Goal: Complete application form

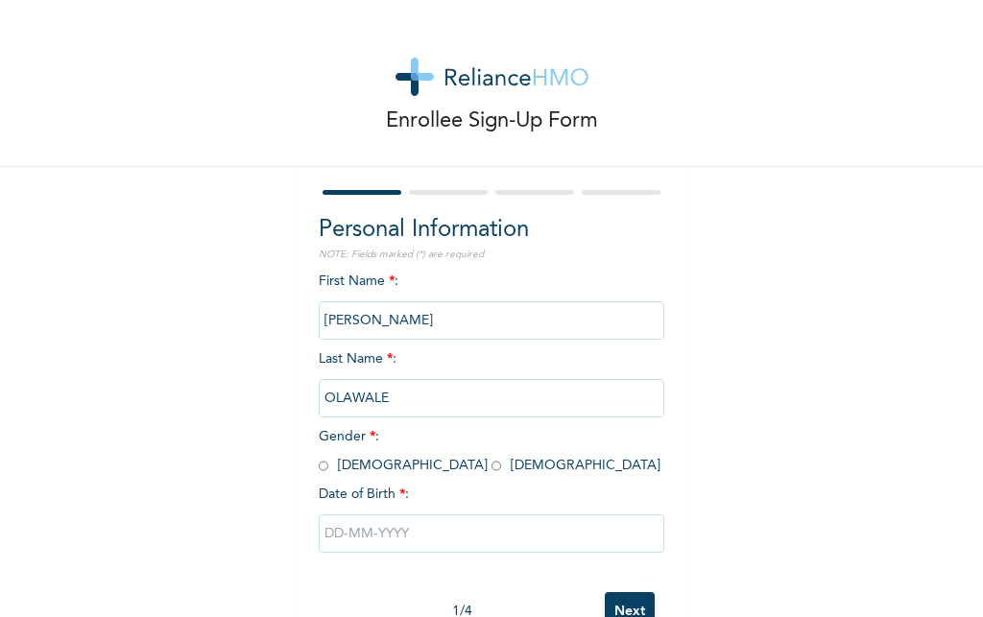
scroll to position [60, 0]
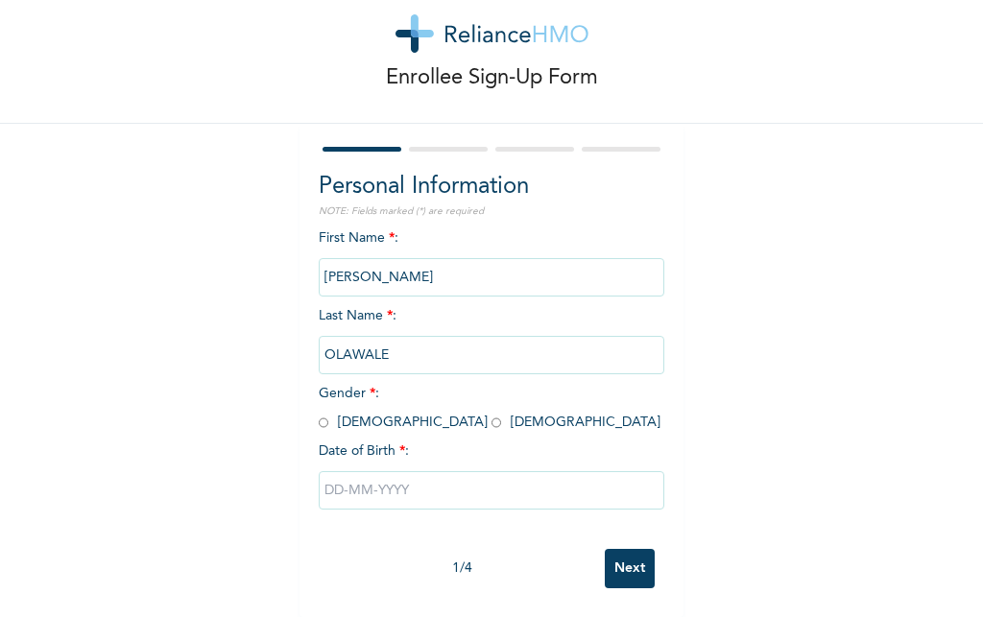
click at [319, 414] on input "radio" at bounding box center [324, 423] width 10 height 18
radio input "true"
click at [333, 471] on input "text" at bounding box center [492, 490] width 346 height 38
select select "8"
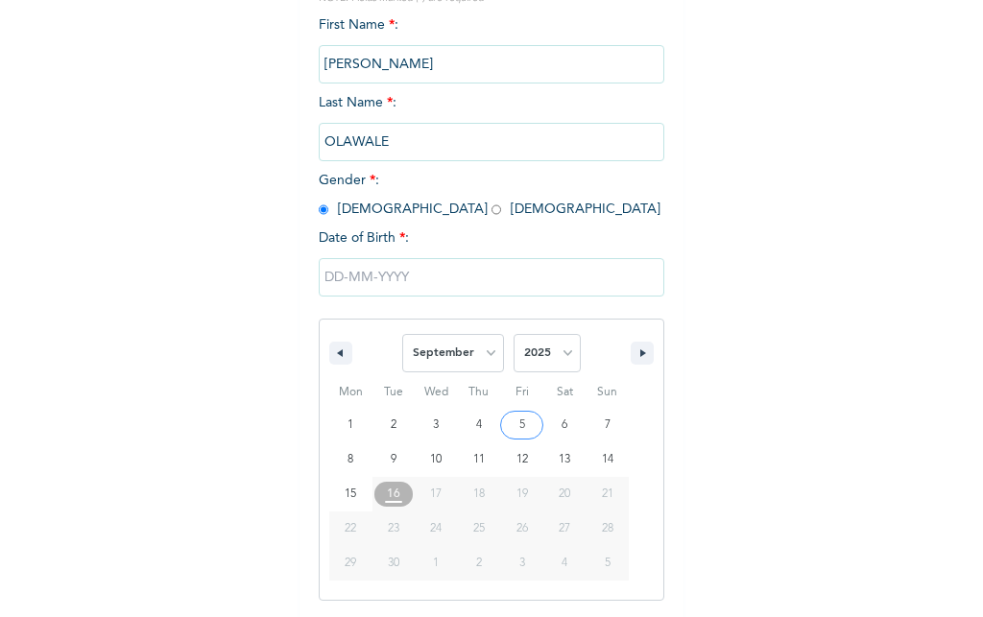
scroll to position [257, 0]
click at [560, 357] on select "2025 2024 2023 2022 2021 2020 2019 2018 2017 2016 2015 2014 2013 2012 2011 2010…" at bounding box center [547, 352] width 67 height 38
select select "1996"
click option "1996" at bounding box center [0, 0] width 0 height 0
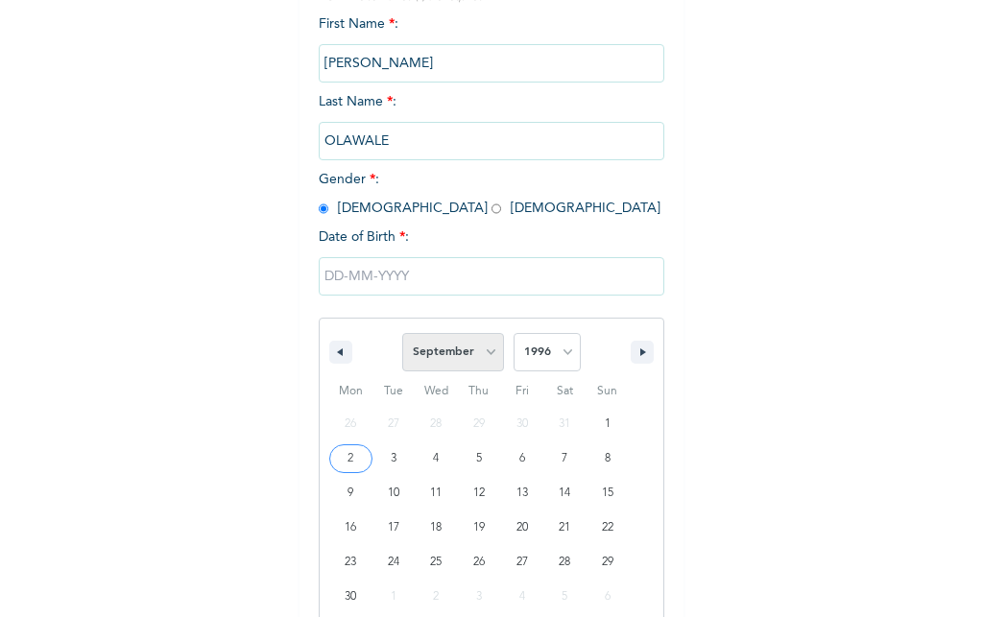
click at [402, 333] on select "January February March April May June July August September October November De…" at bounding box center [453, 352] width 102 height 38
click option "September" at bounding box center [0, 0] width 0 height 0
click at [402, 333] on select "January February March April May June July August September October November De…" at bounding box center [453, 352] width 102 height 38
select select "4"
click option "May" at bounding box center [0, 0] width 0 height 0
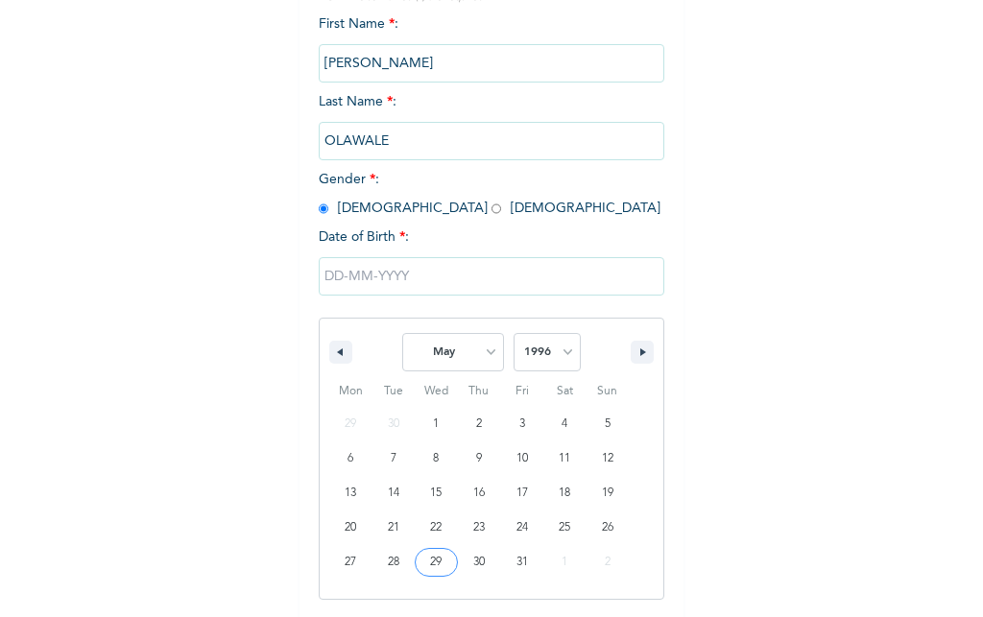
type input "[DATE]"
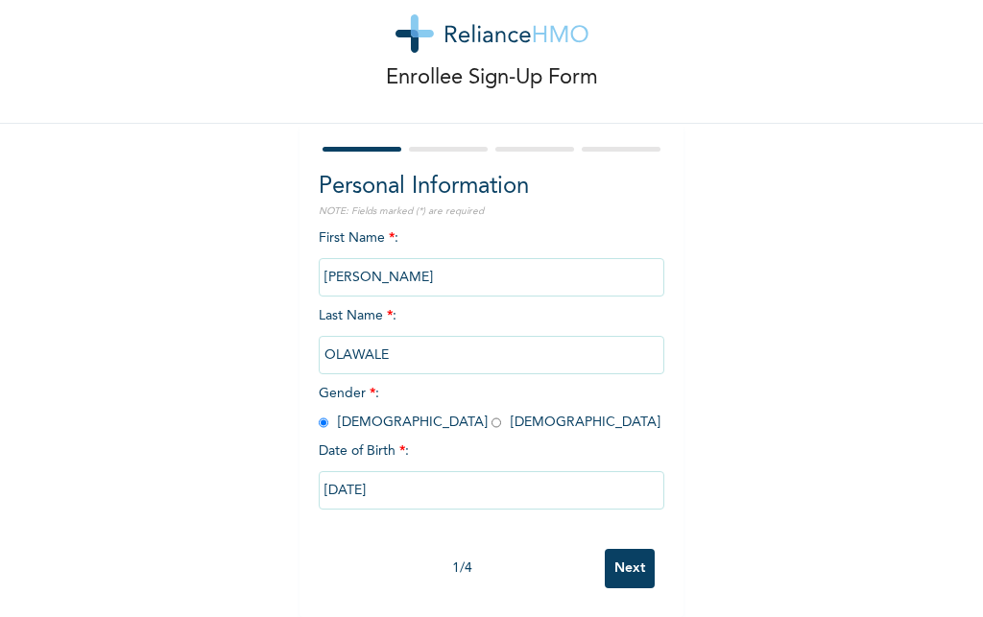
click at [632, 549] on input "Next" at bounding box center [630, 568] width 50 height 39
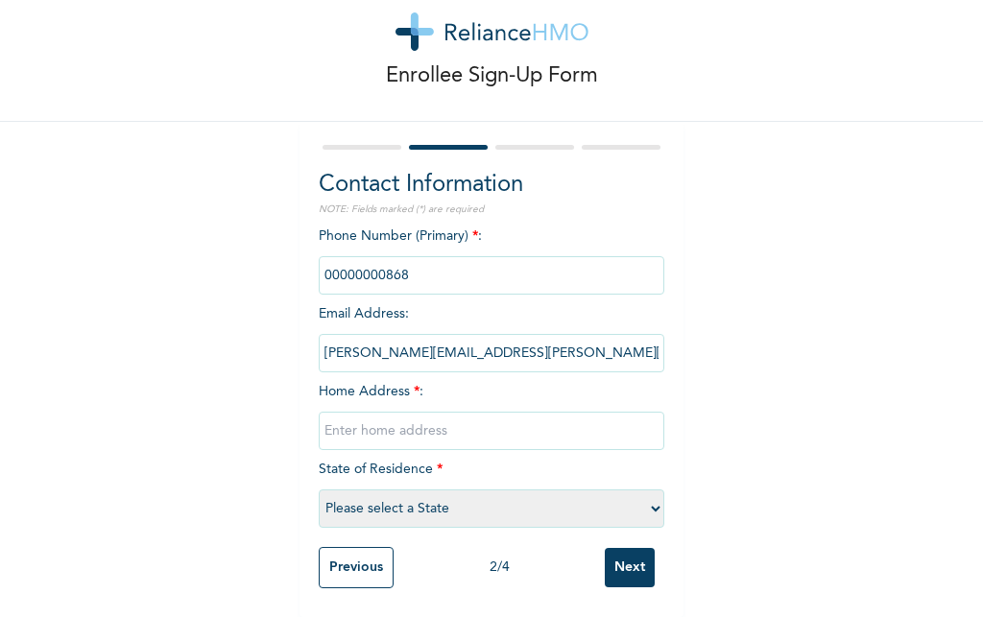
click at [416, 257] on input "phone" at bounding box center [492, 275] width 346 height 38
click at [416, 260] on input "phone" at bounding box center [492, 275] width 346 height 38
click at [409, 256] on input "phone" at bounding box center [492, 275] width 346 height 38
click at [405, 270] on input "phone" at bounding box center [492, 275] width 346 height 38
click at [557, 345] on input "[PERSON_NAME][EMAIL_ADDRESS][PERSON_NAME][DOMAIN_NAME]" at bounding box center [492, 353] width 346 height 38
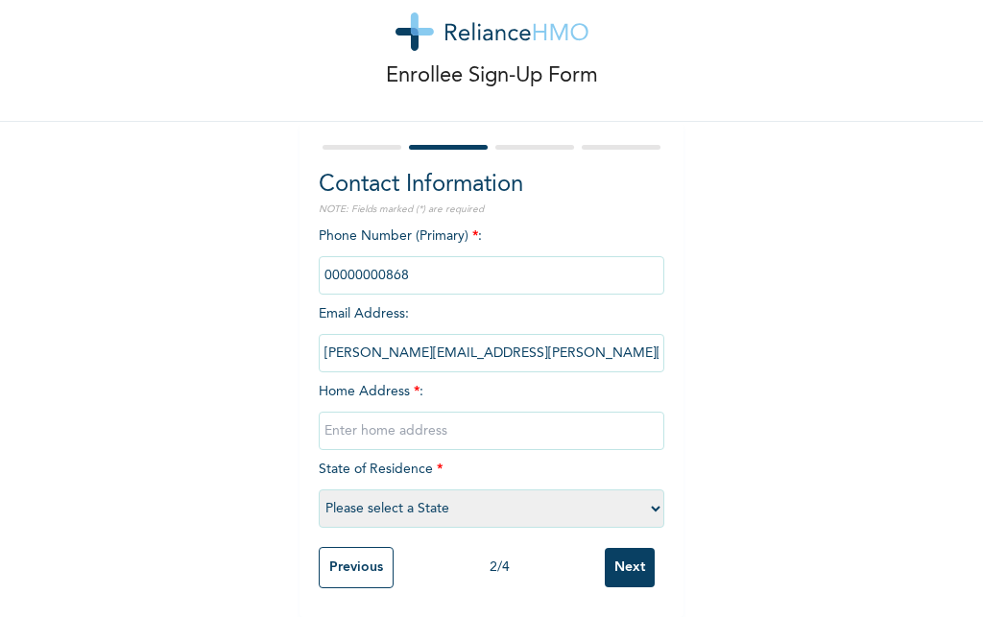
click at [427, 264] on input "phone" at bounding box center [492, 275] width 346 height 38
click at [385, 261] on input "phone" at bounding box center [492, 275] width 346 height 38
click at [330, 262] on input "phone" at bounding box center [492, 275] width 346 height 38
click at [424, 423] on input "text" at bounding box center [492, 431] width 346 height 38
type input "o"
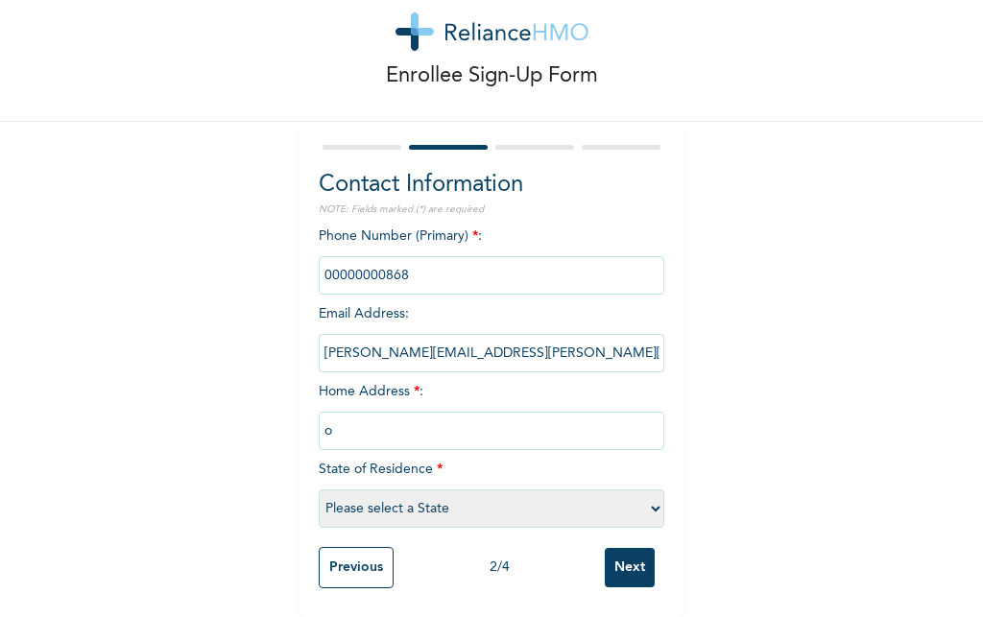
click at [405, 257] on input "phone" at bounding box center [492, 275] width 346 height 38
click at [398, 418] on input "o" at bounding box center [492, 431] width 346 height 38
click at [452, 492] on select "Please select a State [PERSON_NAME] (FCT) [PERSON_NAME] Ibom [GEOGRAPHIC_DATA] …" at bounding box center [492, 509] width 346 height 38
select select "31"
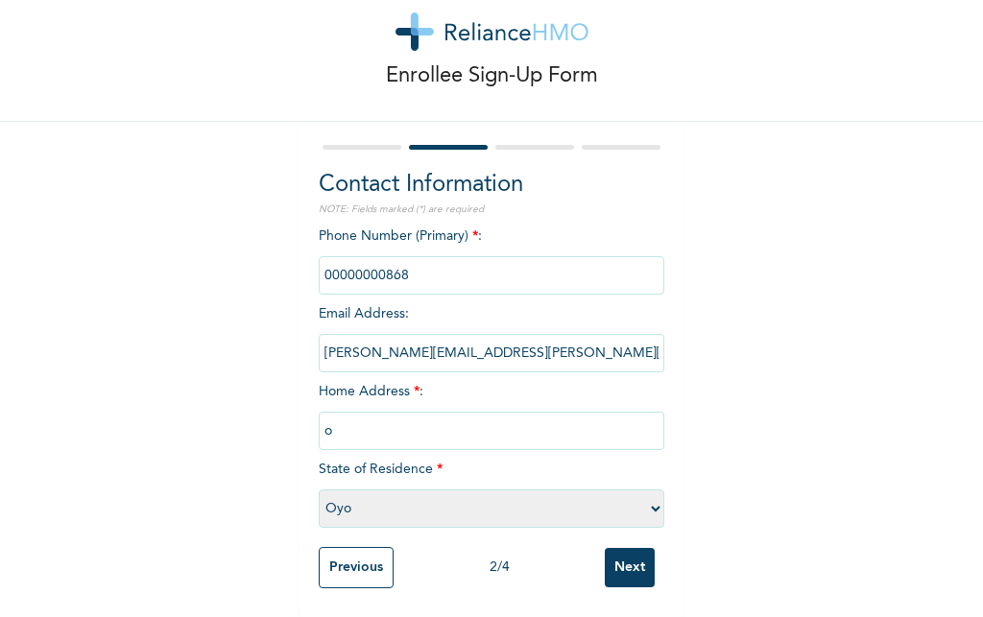
click option "Oyo" at bounding box center [0, 0] width 0 height 0
click at [398, 412] on input "o" at bounding box center [492, 431] width 346 height 38
click at [375, 423] on input "o" at bounding box center [492, 431] width 346 height 38
type input "No 12 king and queen [PERSON_NAME] oyo state"
click at [612, 556] on input "Next" at bounding box center [630, 567] width 50 height 39
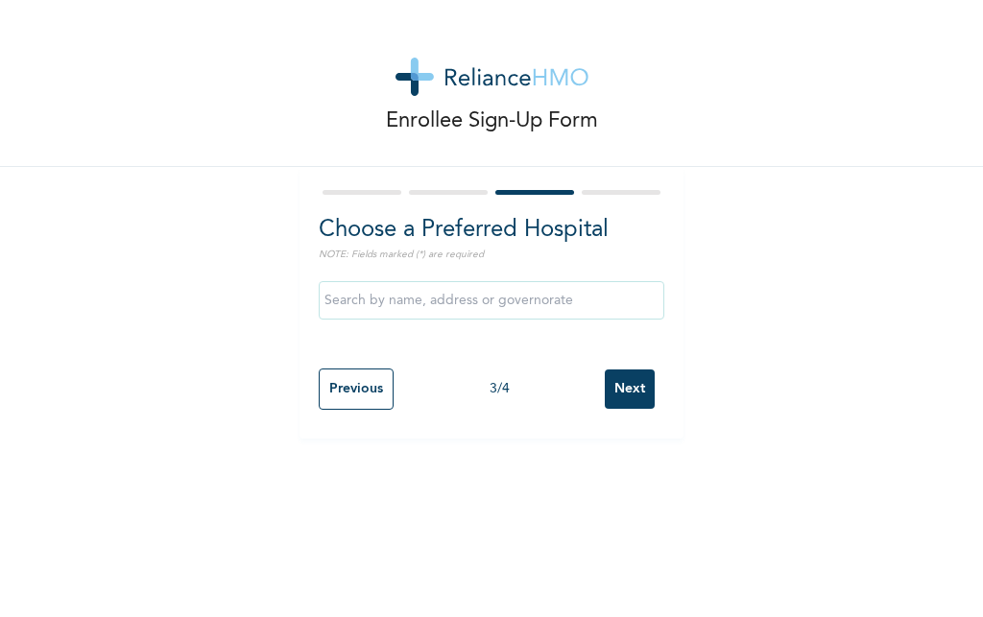
scroll to position [0, 0]
click at [444, 306] on input "text" at bounding box center [492, 300] width 346 height 38
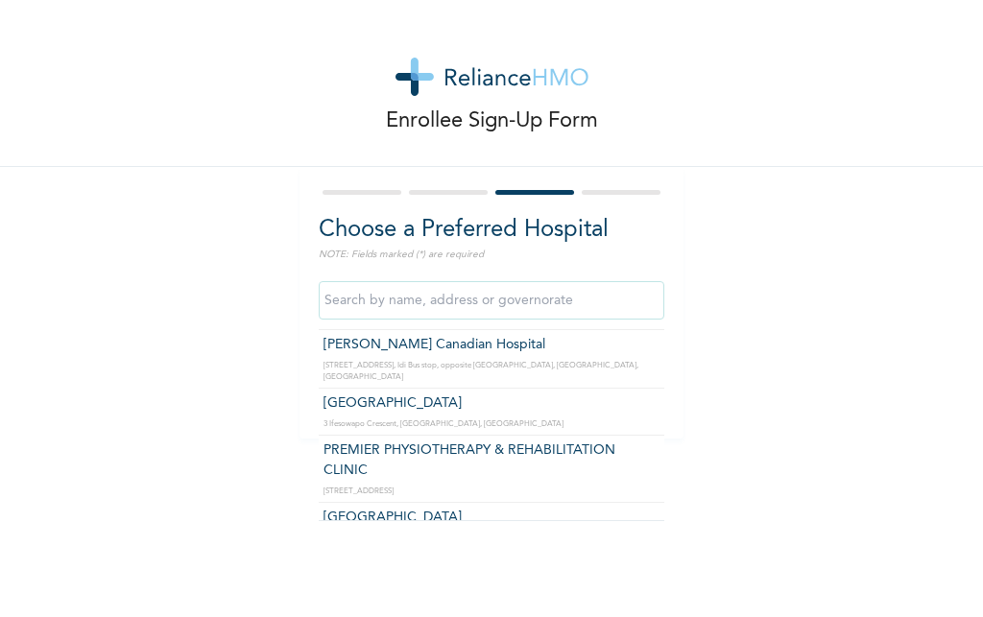
scroll to position [2547, 0]
